Goal: Information Seeking & Learning: Learn about a topic

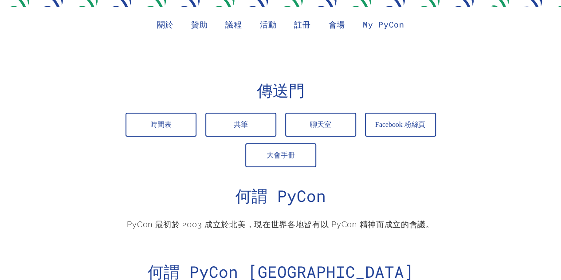
scroll to position [294, 0]
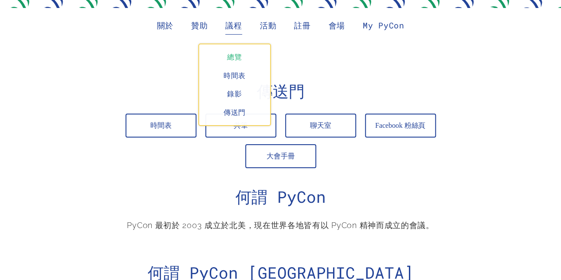
click at [235, 64] on link "總覽" at bounding box center [234, 55] width 71 height 22
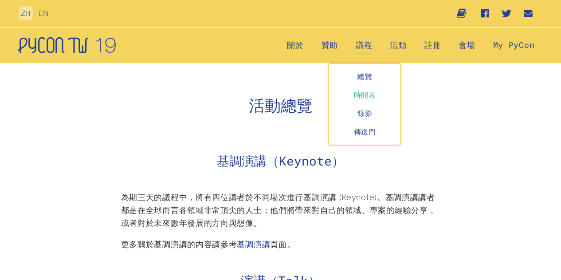
click at [353, 100] on link "時間表" at bounding box center [364, 95] width 71 height 19
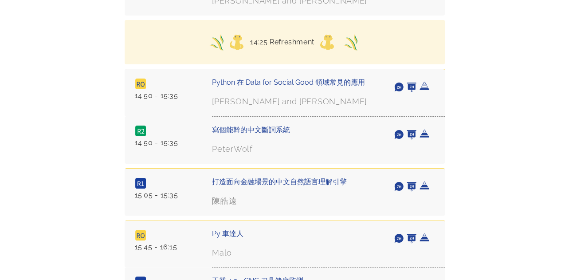
scroll to position [1142, 0]
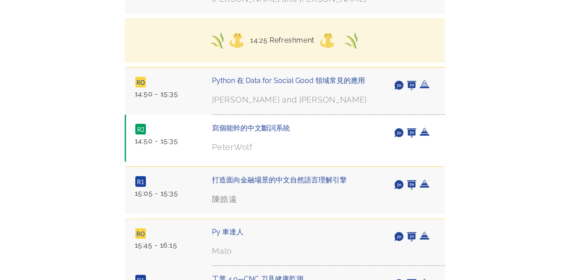
click at [257, 126] on div "寫個能幹的中文斷詞系統" at bounding box center [297, 128] width 170 height 9
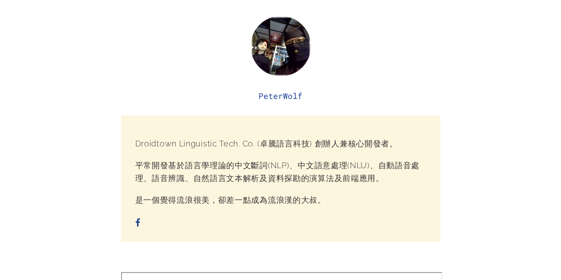
scroll to position [868, 0]
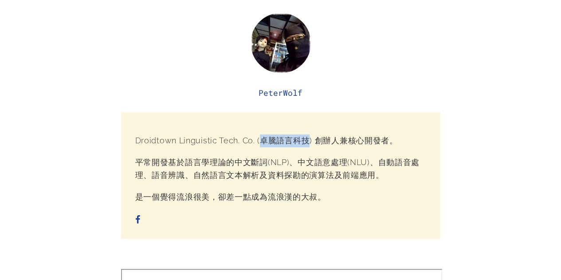
drag, startPoint x: 260, startPoint y: 142, endPoint x: 304, endPoint y: 143, distance: 44.4
click at [304, 143] on p "Droidtown Linguistic Tech. Co. (卓騰語言科技) 創辦人兼核心開發者。" at bounding box center [280, 140] width 291 height 13
copy p "卓騰語言科技"
